Goal: Information Seeking & Learning: Find specific page/section

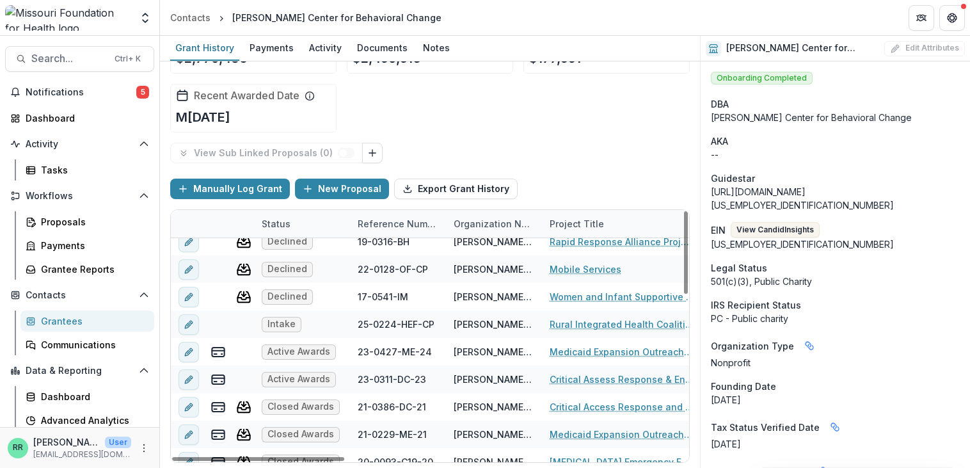
scroll to position [128, 0]
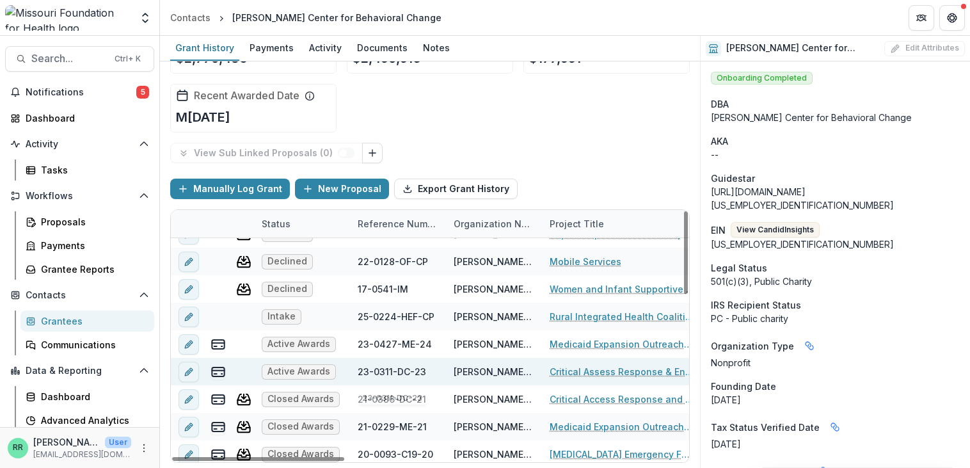
click at [336, 370] on div "Active Awards" at bounding box center [302, 372] width 96 height 28
click at [630, 370] on link "Critical Assess Response & Engagement (CARE) Implementation project" at bounding box center [621, 371] width 145 height 13
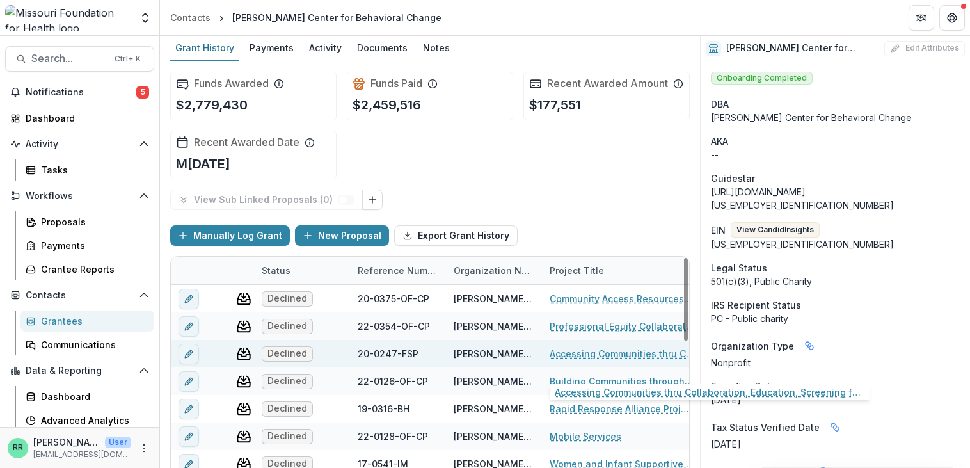
click at [615, 360] on link "Accessing Communities thru Collaboration, Education, Screening for Suicide Prev…" at bounding box center [621, 353] width 145 height 13
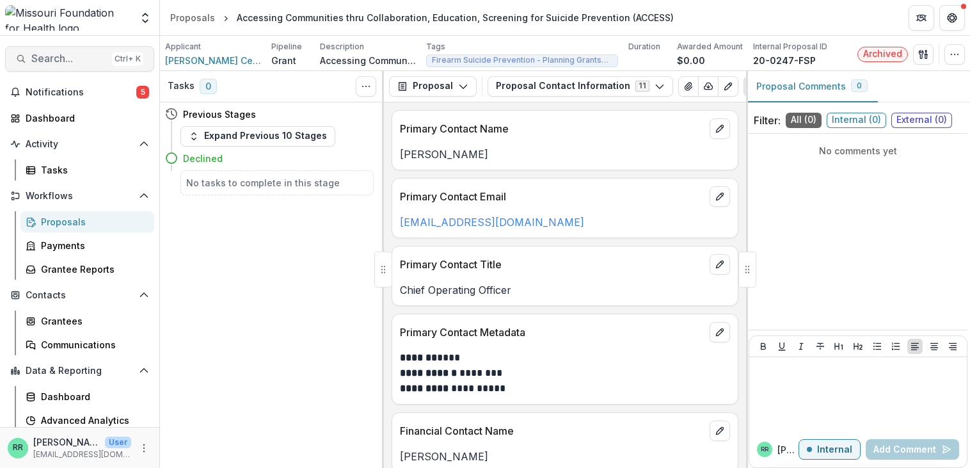
click at [61, 59] on span "Search..." at bounding box center [68, 58] width 75 height 12
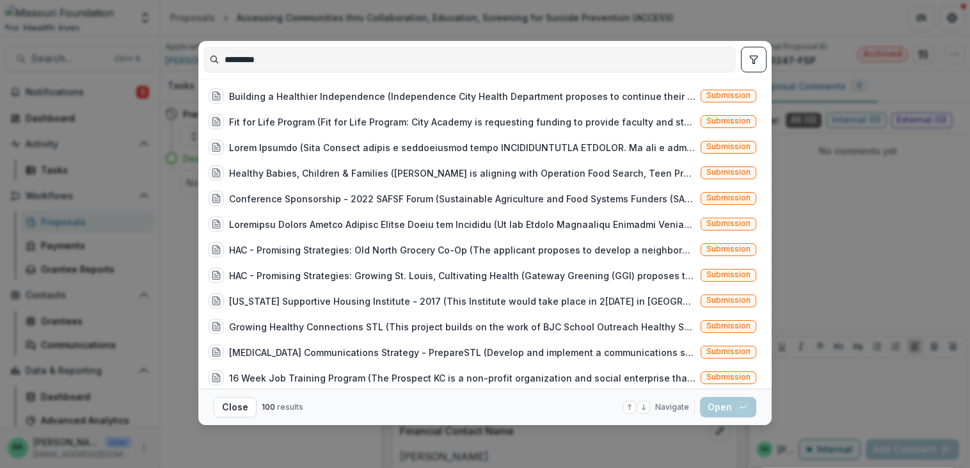
scroll to position [895, 0]
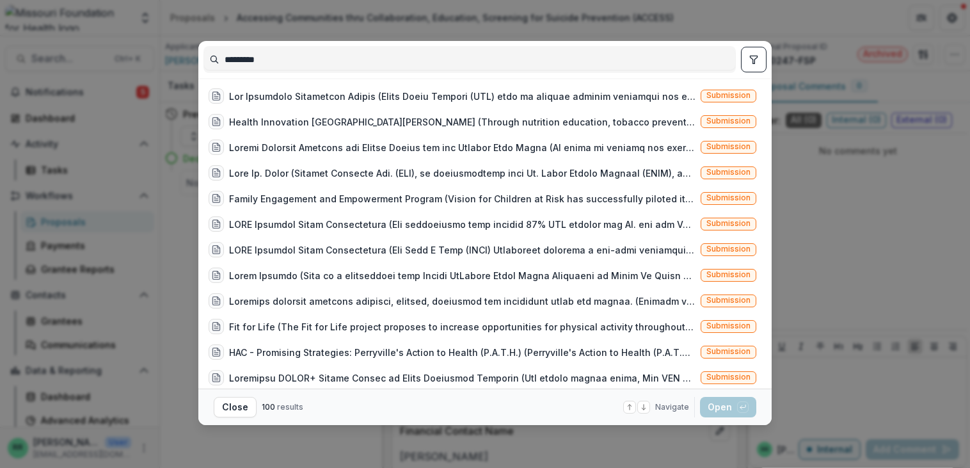
type input "*********"
click at [755, 59] on icon "toggle filters" at bounding box center [753, 60] width 7 height 8
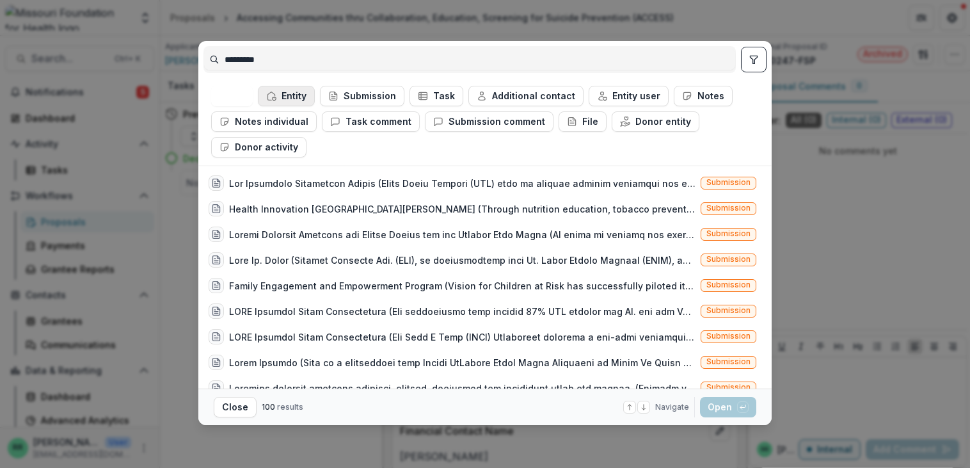
click at [284, 94] on button "Entity" at bounding box center [286, 96] width 57 height 20
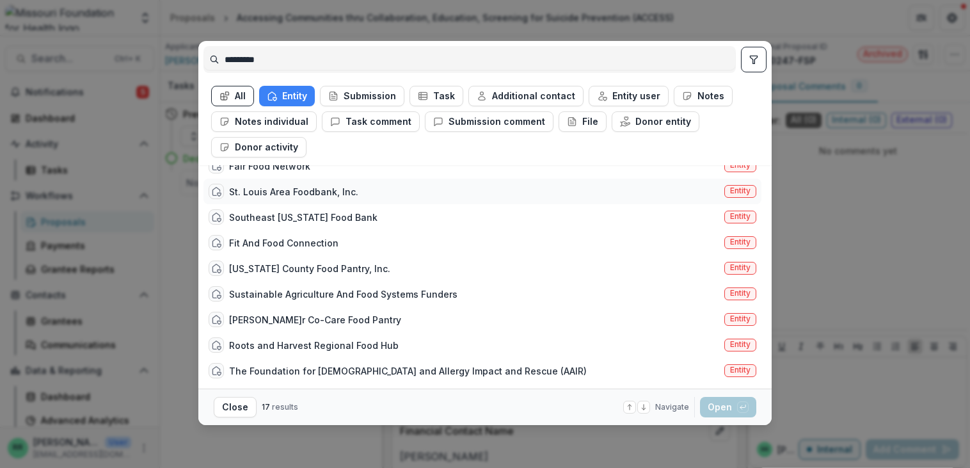
scroll to position [0, 0]
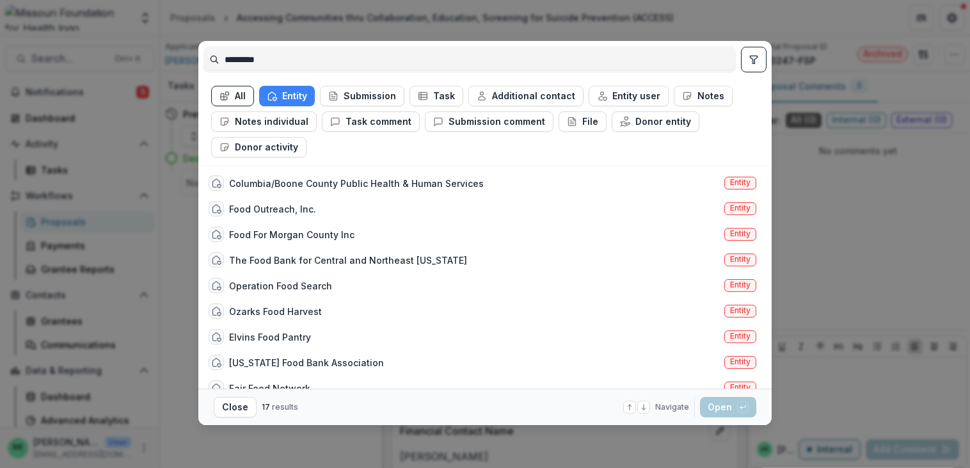
click at [794, 246] on div "********* All Entity Submission Task Additional contact Entity user Notes Notes…" at bounding box center [485, 234] width 970 height 468
